Goal: Information Seeking & Learning: Learn about a topic

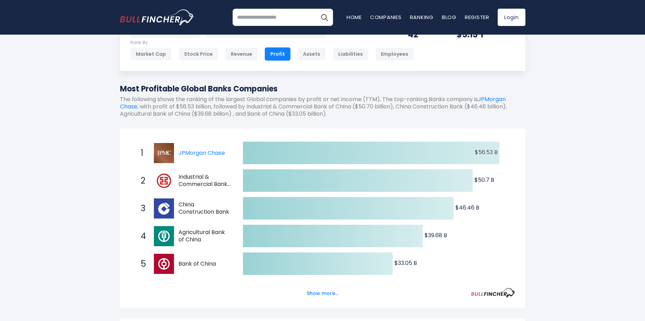
scroll to position [106, 0]
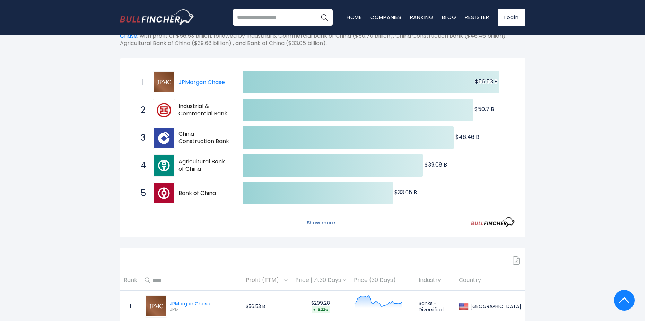
click at [334, 225] on button "Show more..." at bounding box center [323, 222] width 40 height 11
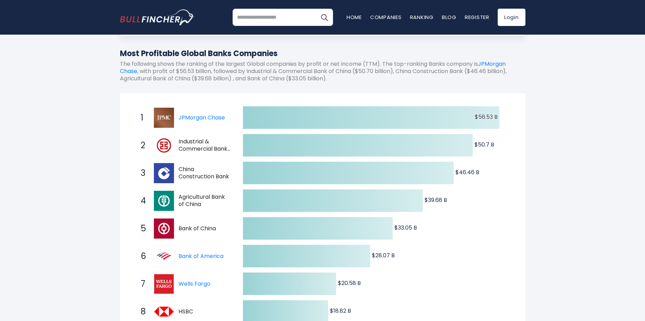
scroll to position [0, 0]
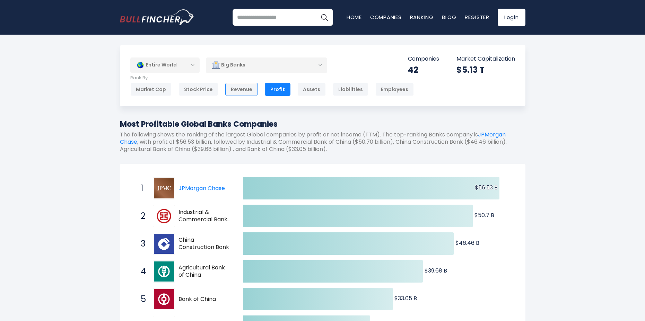
click at [236, 92] on div "Revenue" at bounding box center [241, 89] width 33 height 13
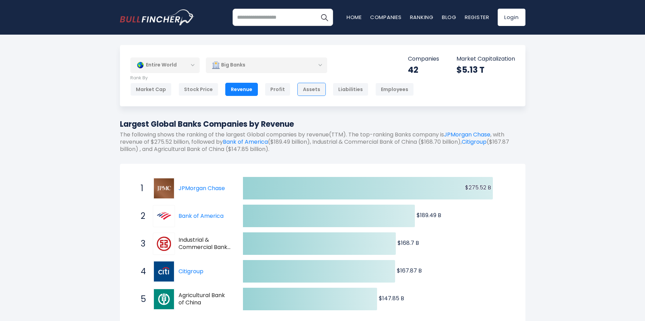
click at [300, 89] on div "Assets" at bounding box center [311, 89] width 28 height 13
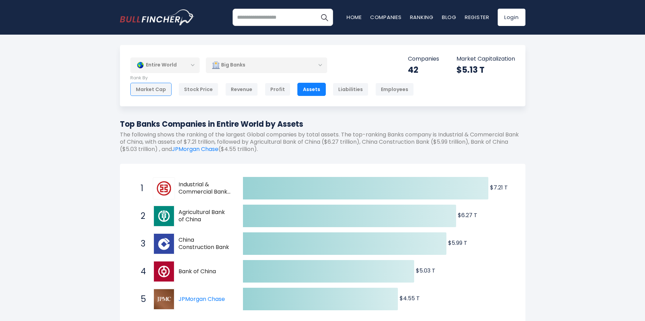
click at [152, 91] on div "Market Cap" at bounding box center [150, 89] width 41 height 13
